Goal: Information Seeking & Learning: Find specific fact

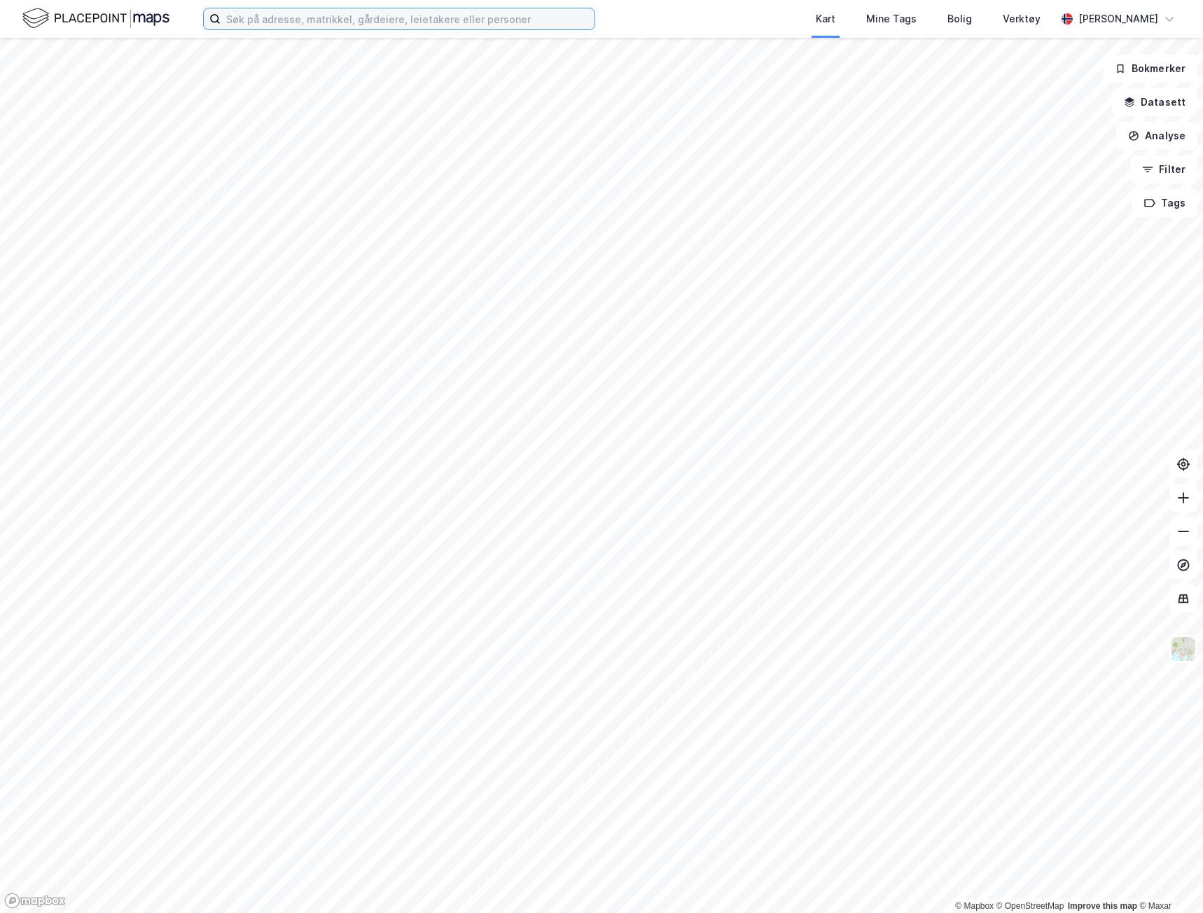
click at [298, 26] on input at bounding box center [408, 18] width 374 height 21
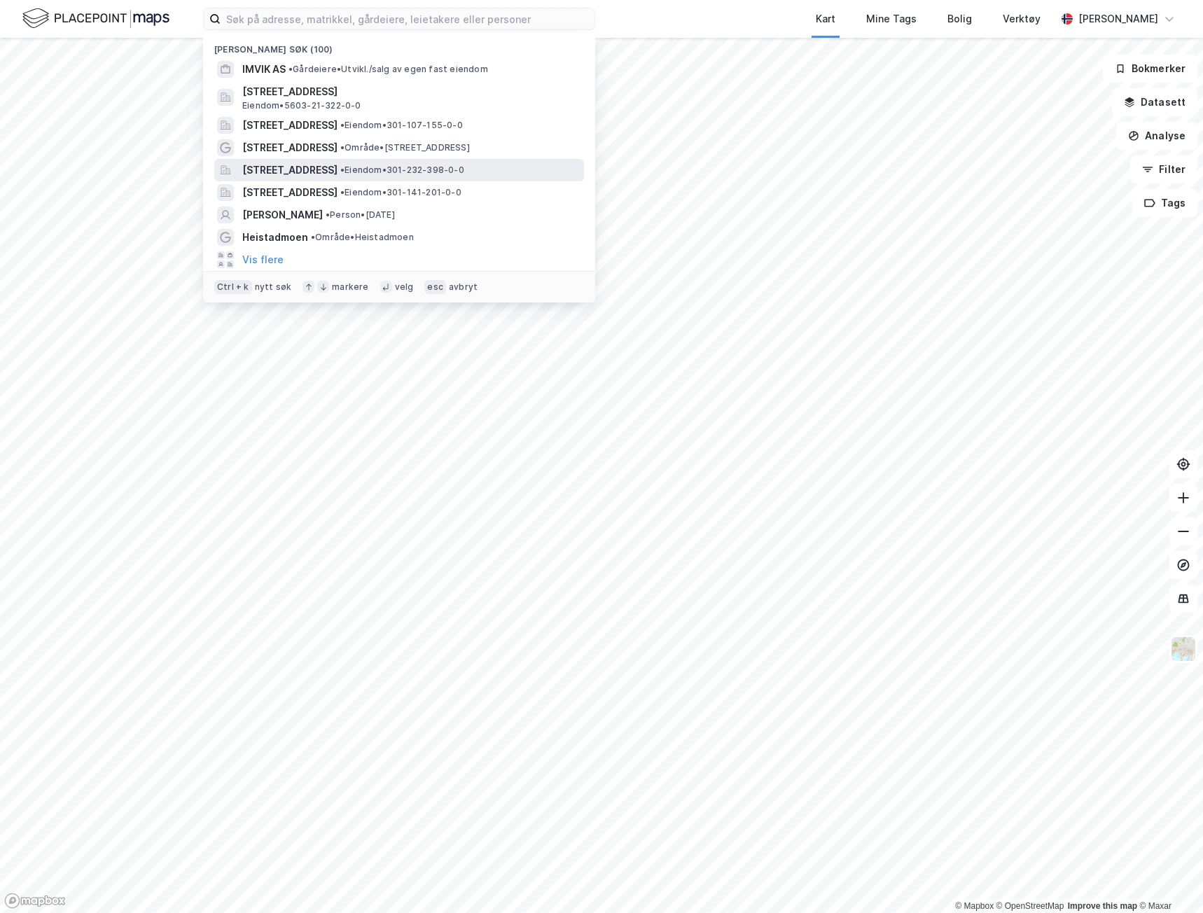
click at [316, 163] on span "[STREET_ADDRESS]" at bounding box center [289, 170] width 95 height 17
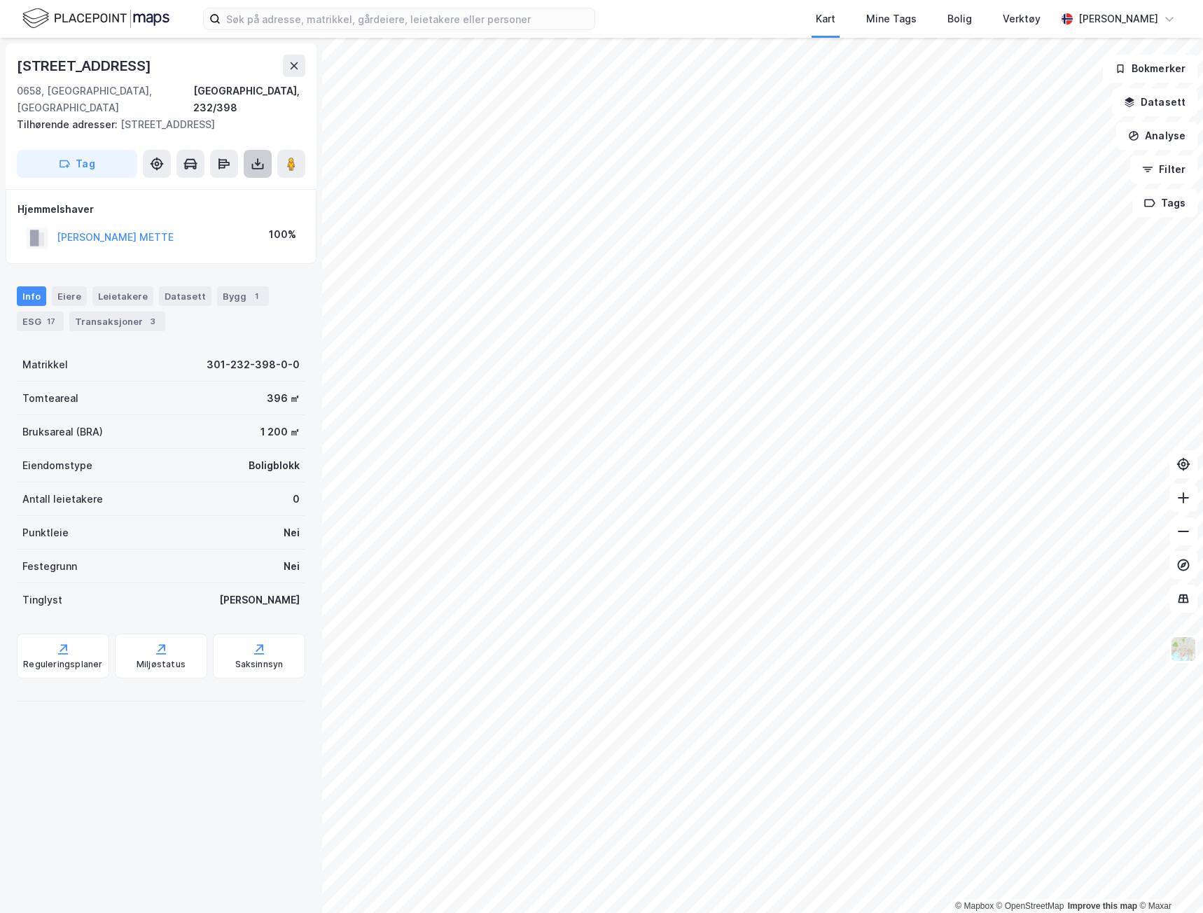
click at [257, 162] on icon at bounding box center [258, 164] width 6 height 4
click at [240, 181] on div "Last ned grunnbok" at bounding box center [197, 192] width 149 height 22
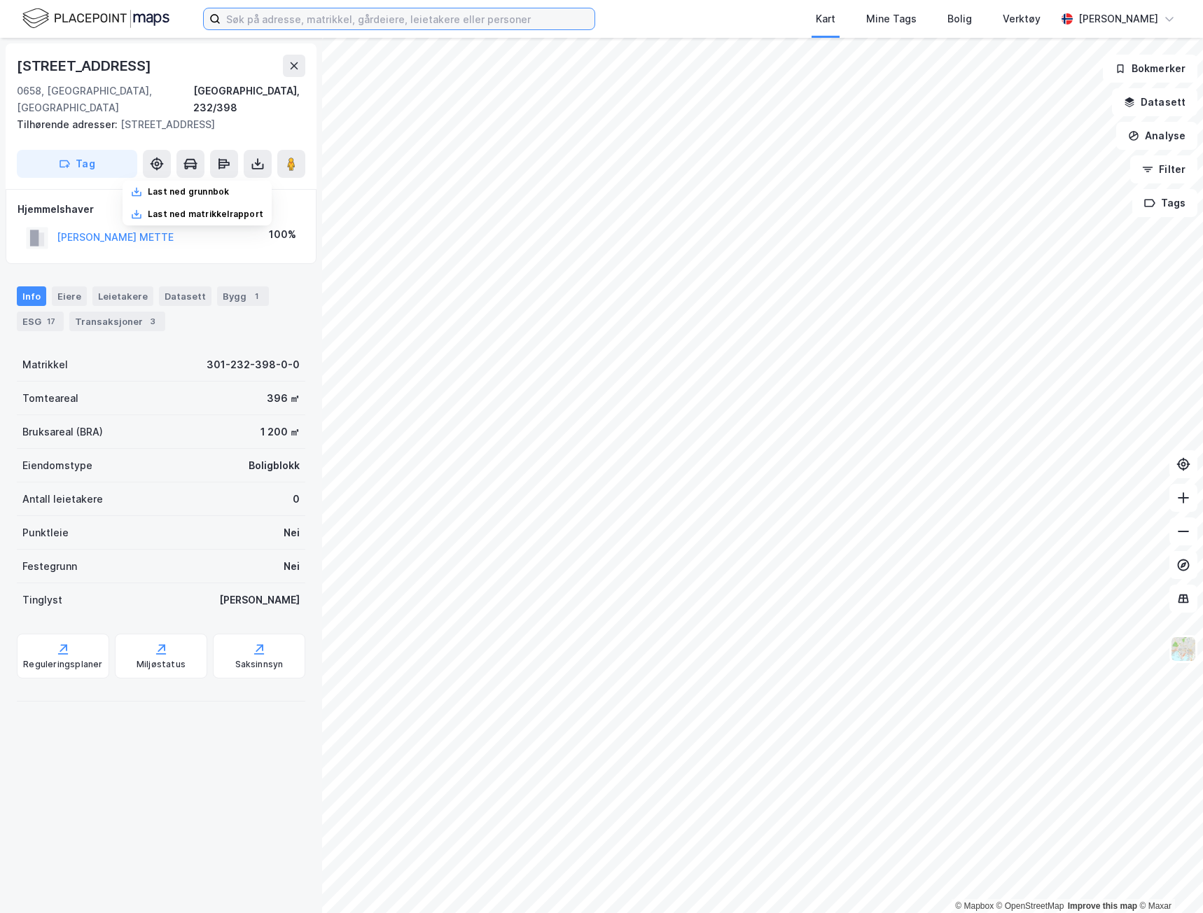
click at [336, 28] on input at bounding box center [408, 18] width 374 height 21
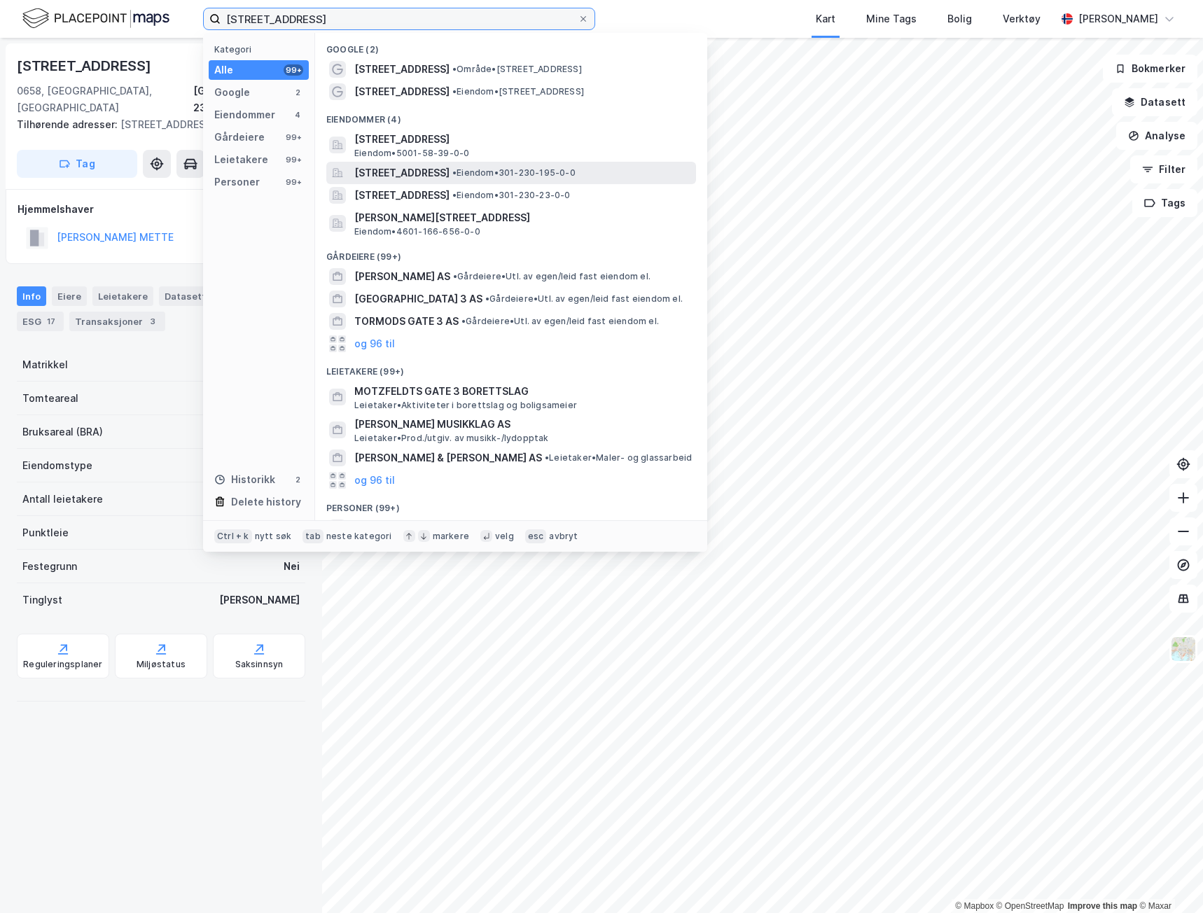
type input "[STREET_ADDRESS]"
click at [443, 167] on span "[STREET_ADDRESS]" at bounding box center [401, 173] width 95 height 17
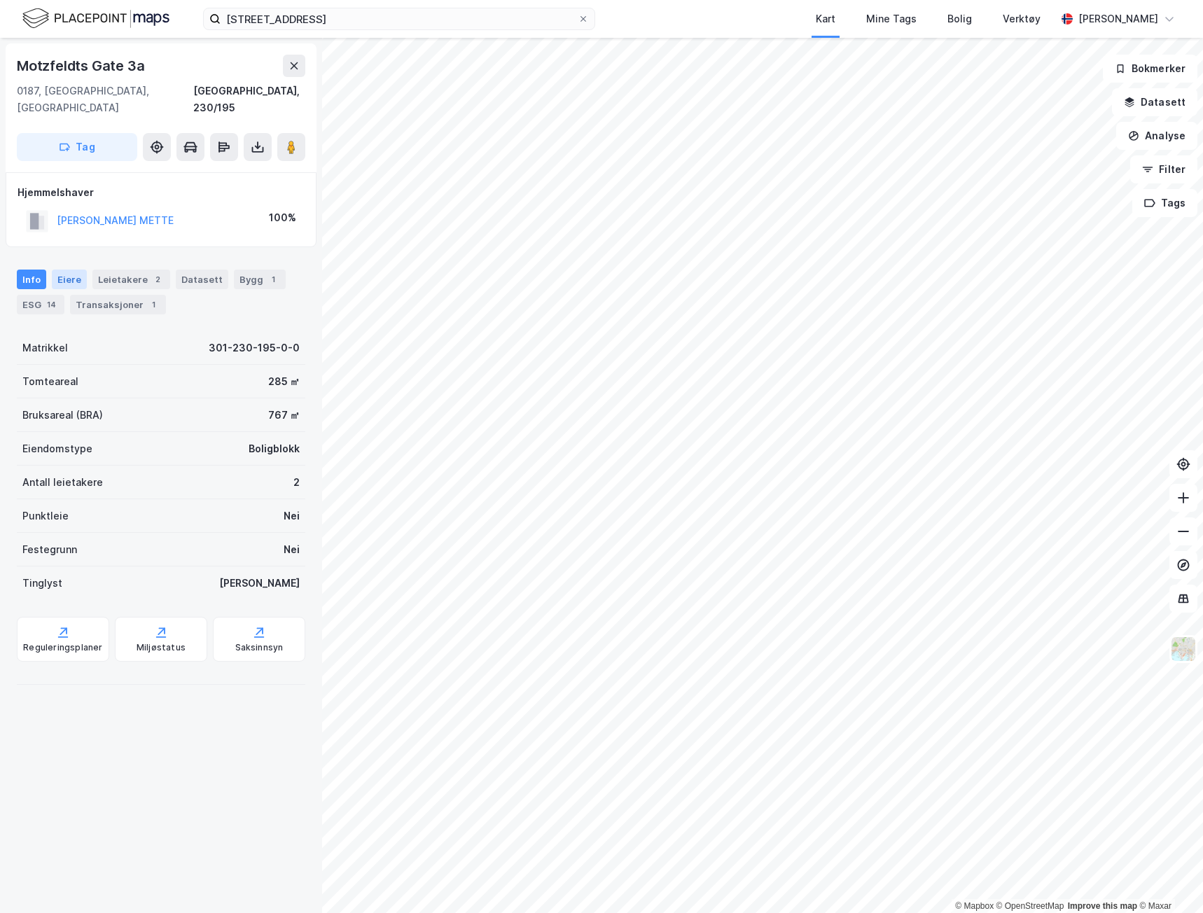
click at [76, 270] on div "Eiere" at bounding box center [69, 280] width 35 height 20
